Goal: Find specific page/section: Find specific page/section

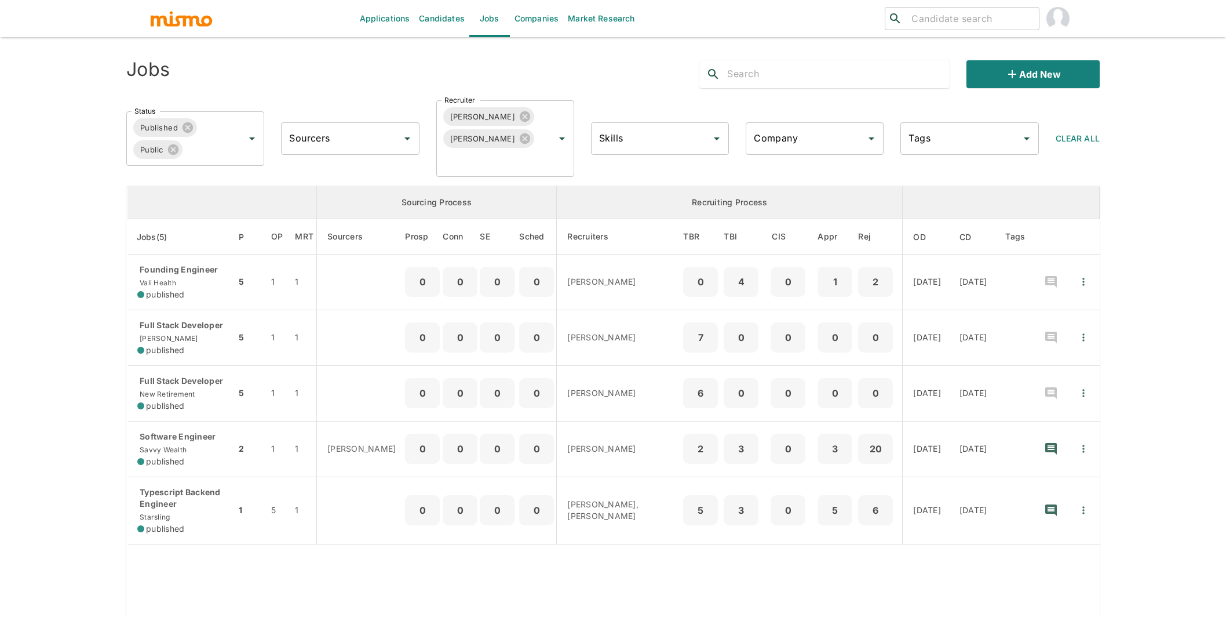
scroll to position [85, 0]
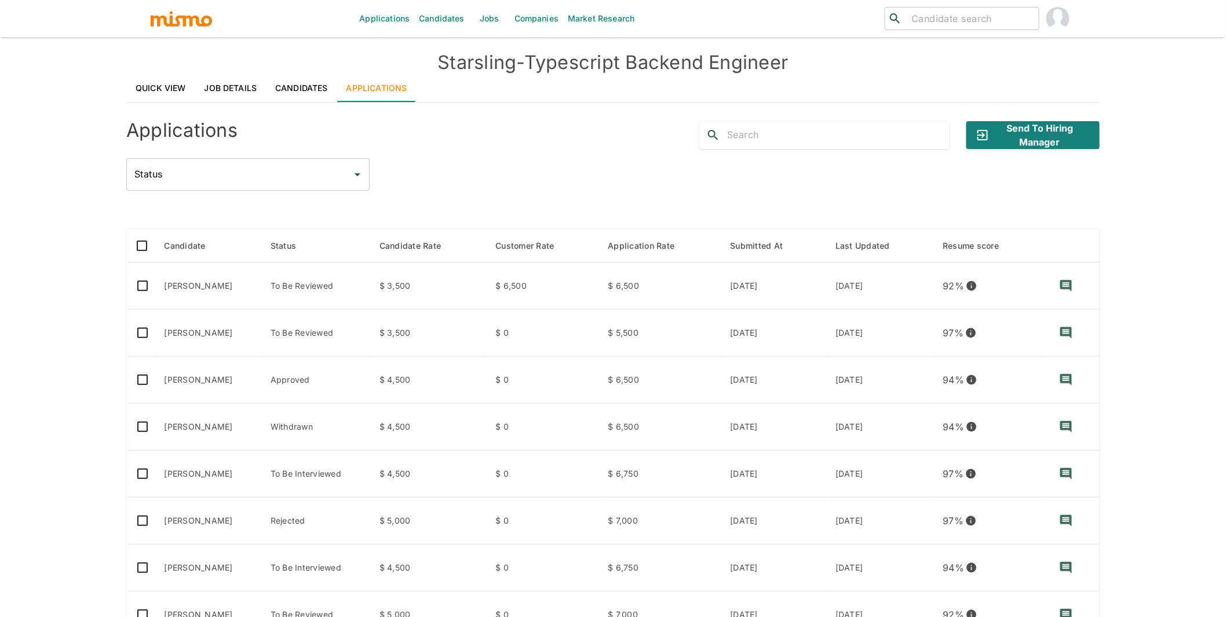
click at [448, 17] on link "Candidates" at bounding box center [441, 18] width 55 height 37
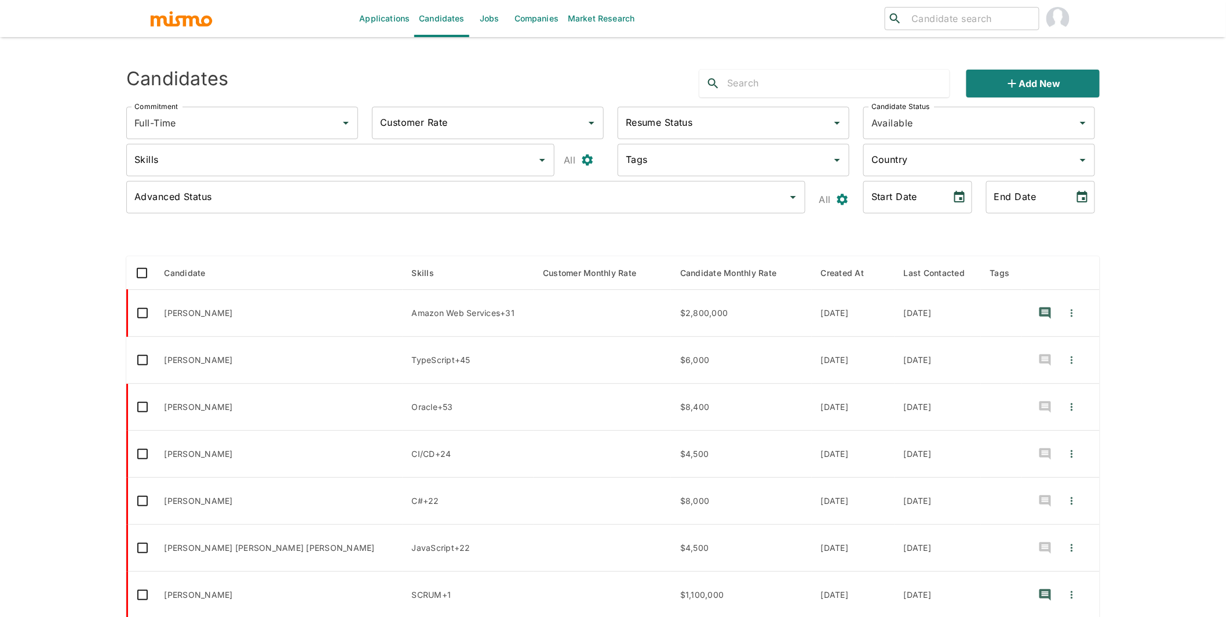
click at [805, 88] on input "text" at bounding box center [838, 83] width 223 height 19
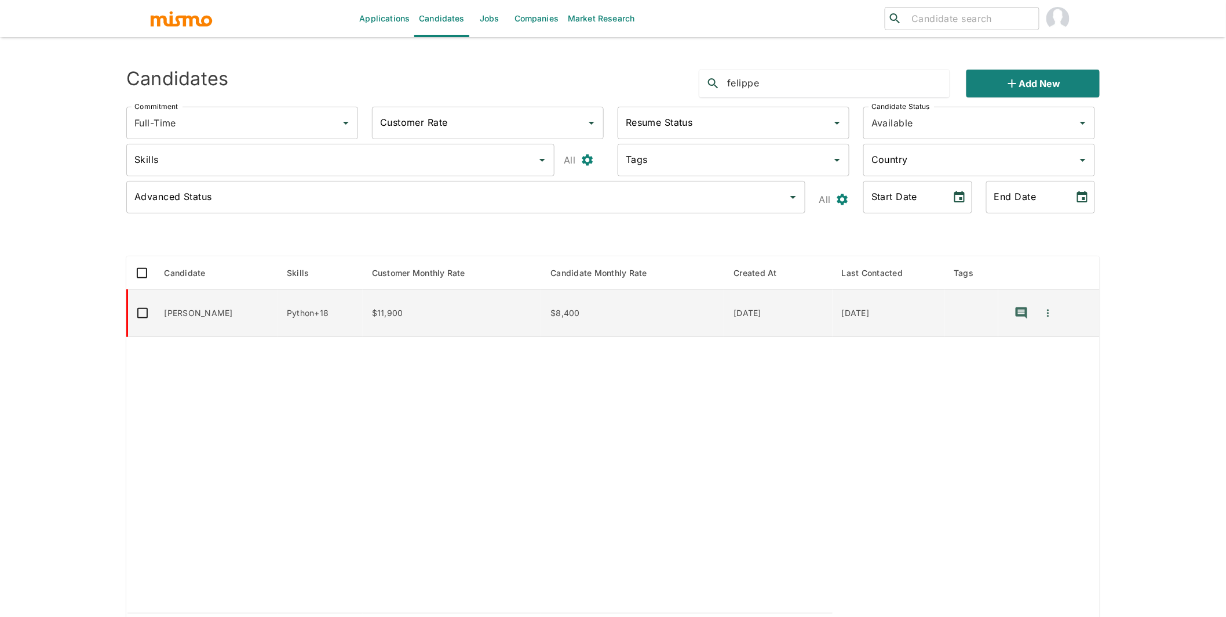
type input "felippe"
click at [468, 313] on td "$11,900" at bounding box center [452, 313] width 179 height 47
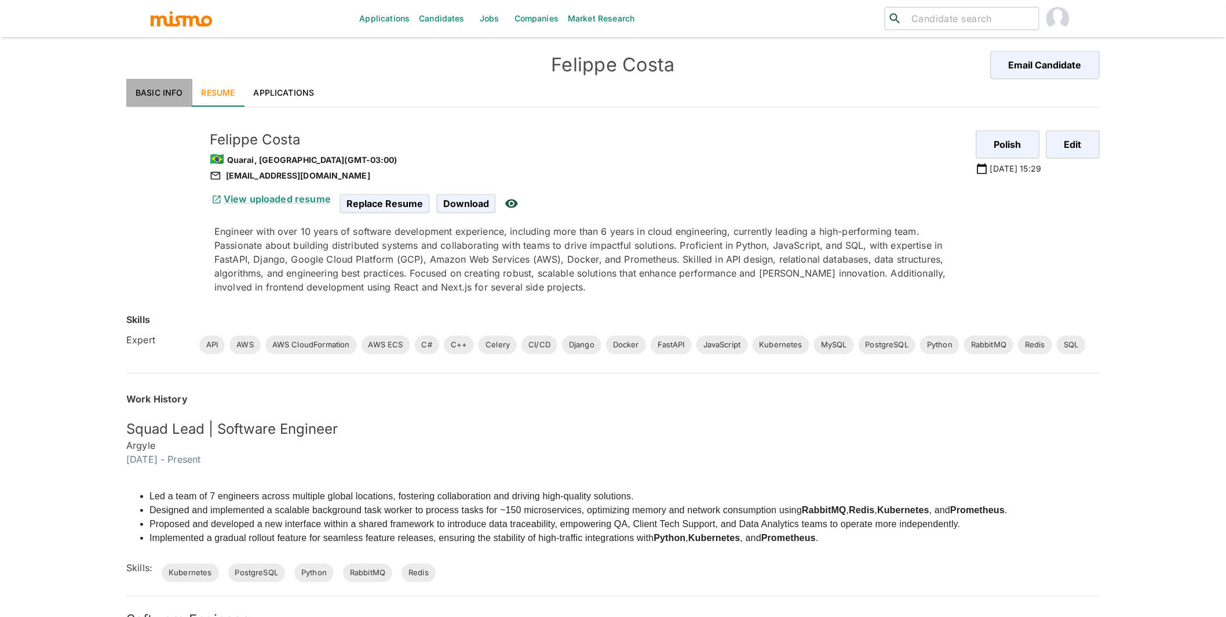
click at [162, 99] on link "Basic Info" at bounding box center [159, 93] width 66 height 28
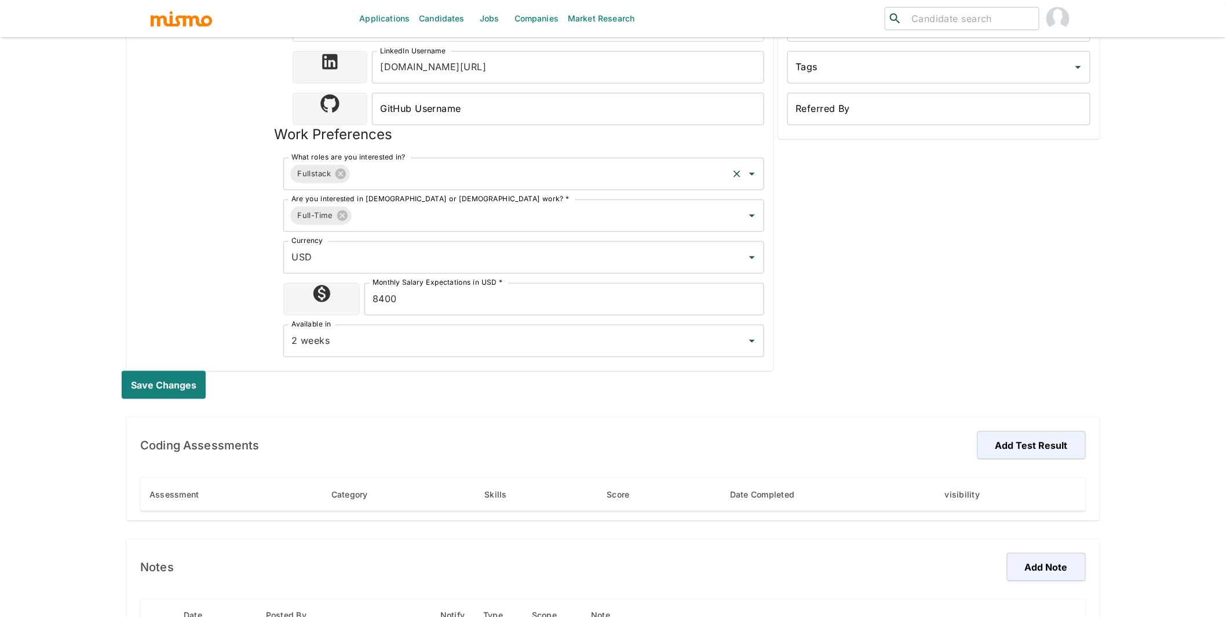
scroll to position [377, 0]
